Goal: Learn about a topic: Learn about a topic

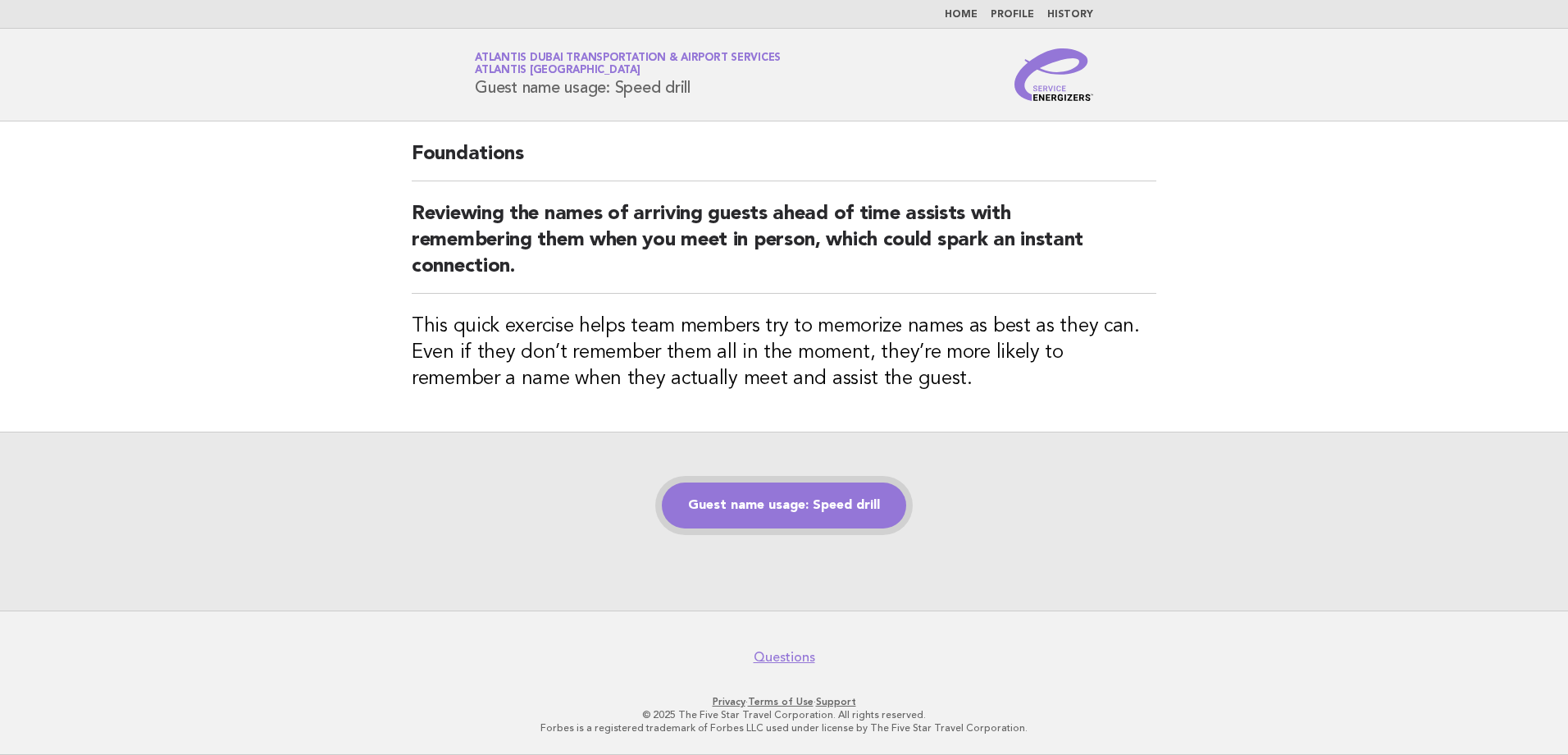
click at [747, 513] on link "Guest name usage: Speed drill" at bounding box center [784, 505] width 245 height 46
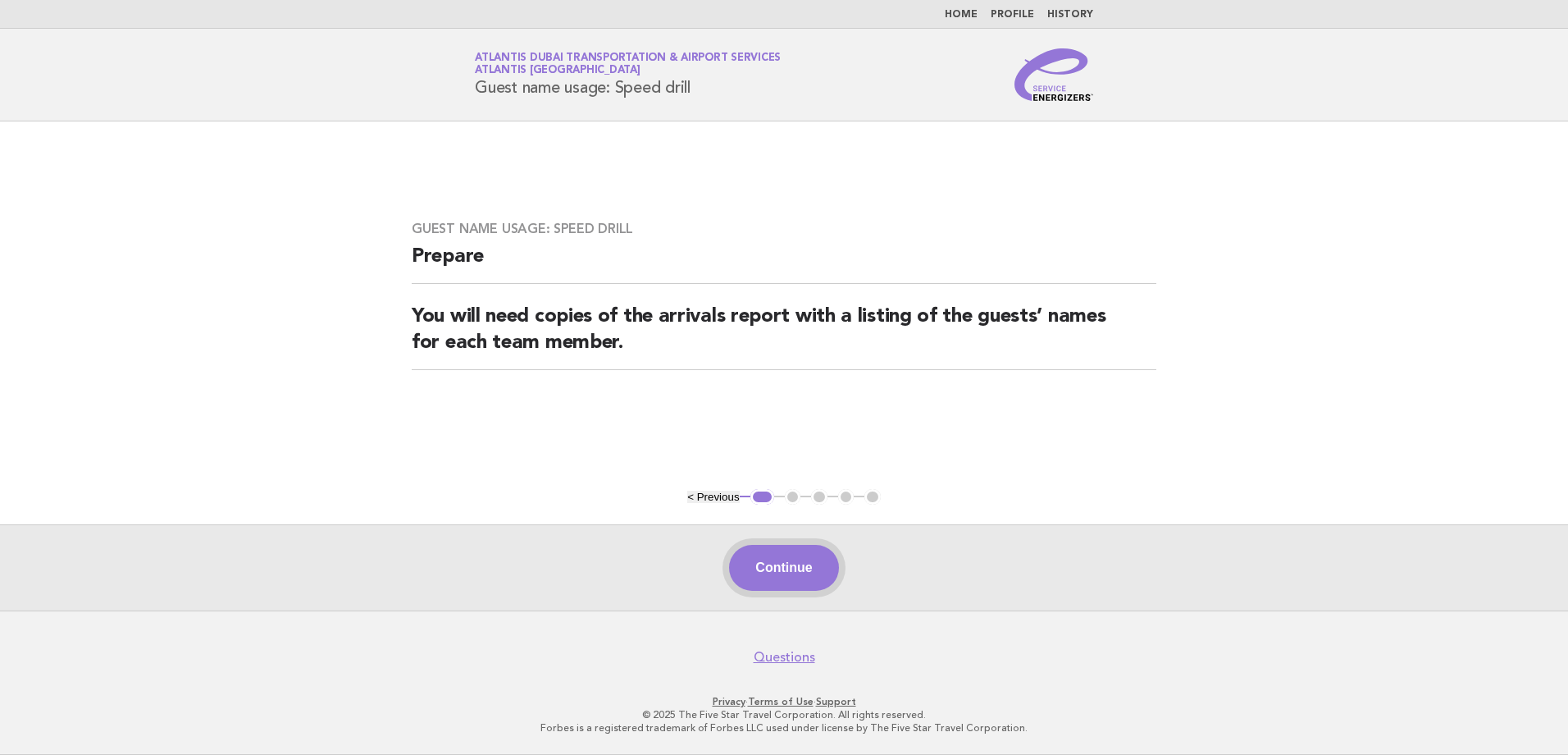
click at [769, 562] on button "Continue" at bounding box center [783, 567] width 109 height 46
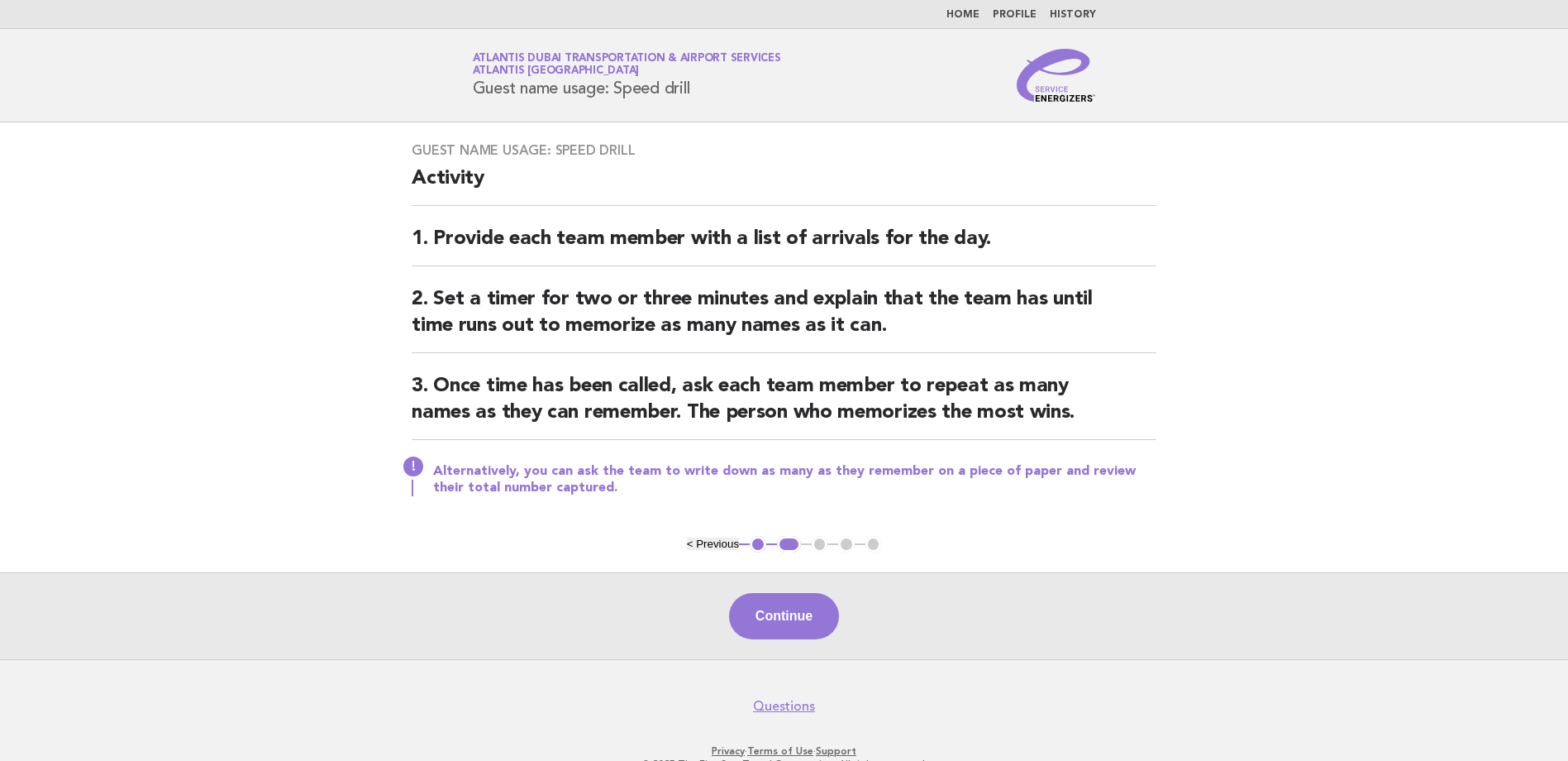
click at [775, 567] on main "Guest name usage: Speed drill Activity 1. Provide each team member with a list …" at bounding box center [784, 390] width 1568 height 537
click at [775, 604] on button "Continue" at bounding box center [784, 616] width 110 height 46
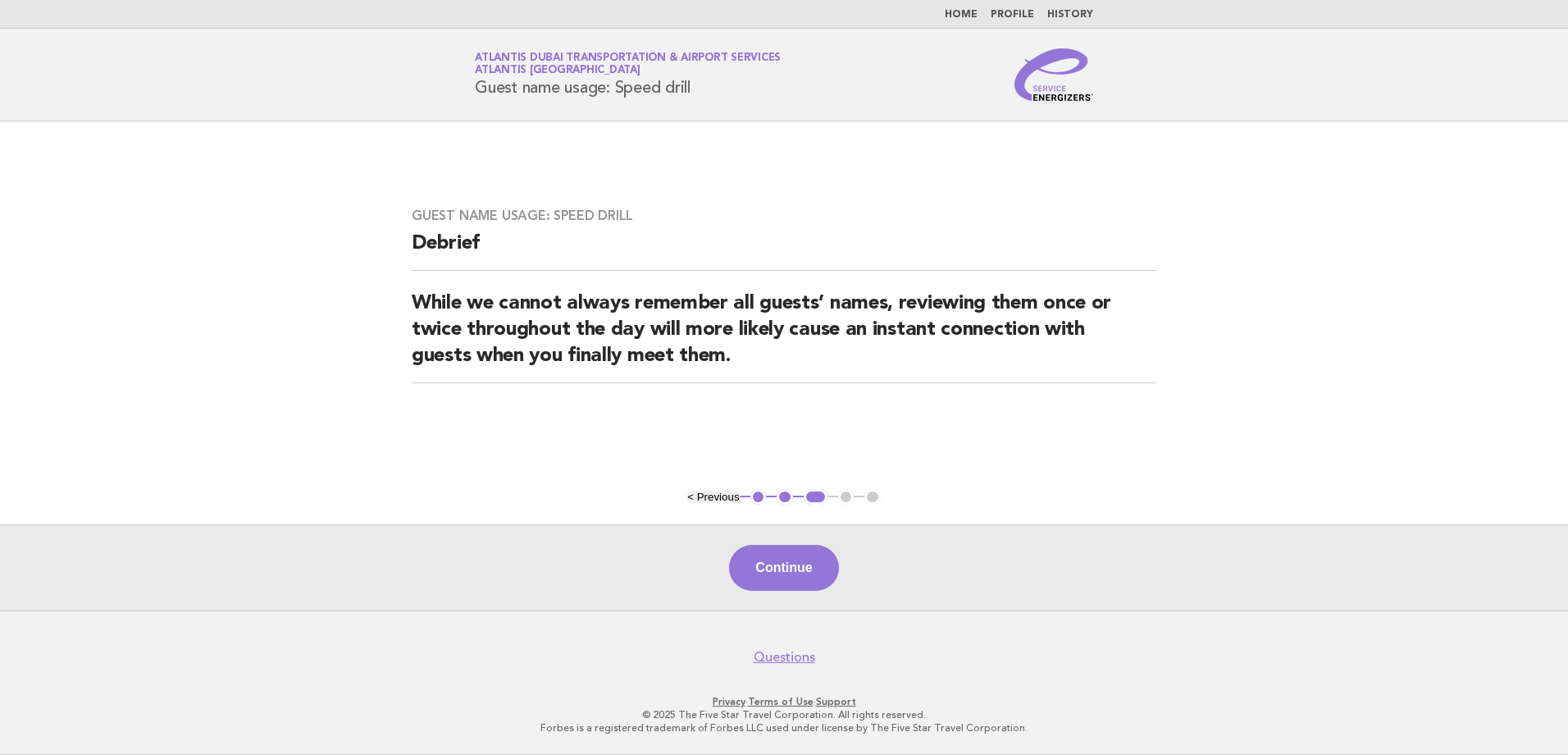
click at [768, 580] on button "Continue" at bounding box center [783, 567] width 109 height 46
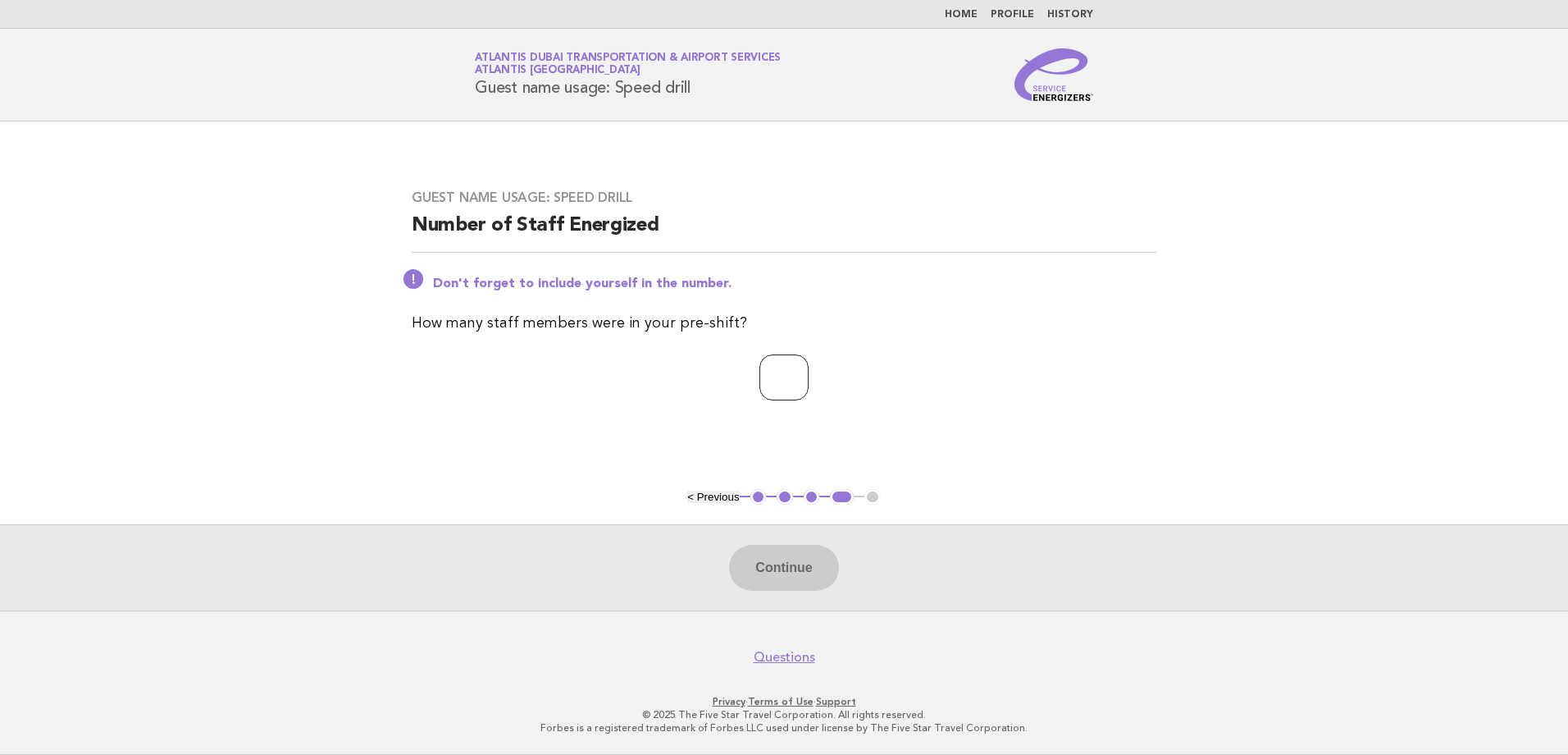
click at [778, 396] on input "number" at bounding box center [784, 377] width 49 height 46
type input "*"
click at [791, 554] on button "Continue" at bounding box center [783, 567] width 109 height 46
